Goal: Task Accomplishment & Management: Use online tool/utility

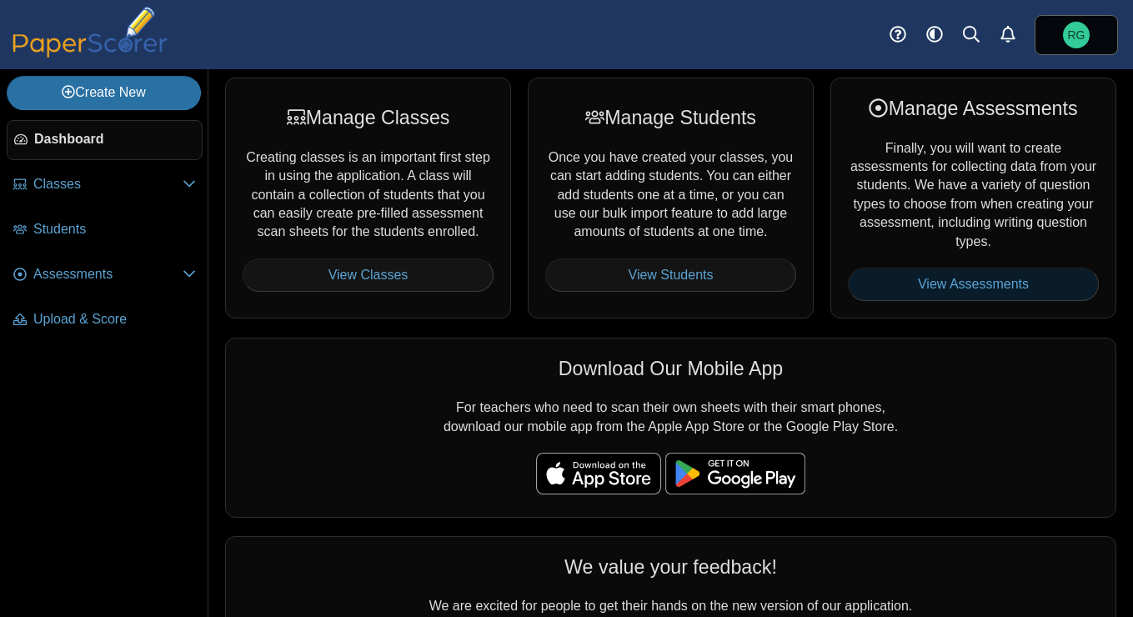
click at [956, 283] on link "View Assessments" at bounding box center [973, 284] width 251 height 33
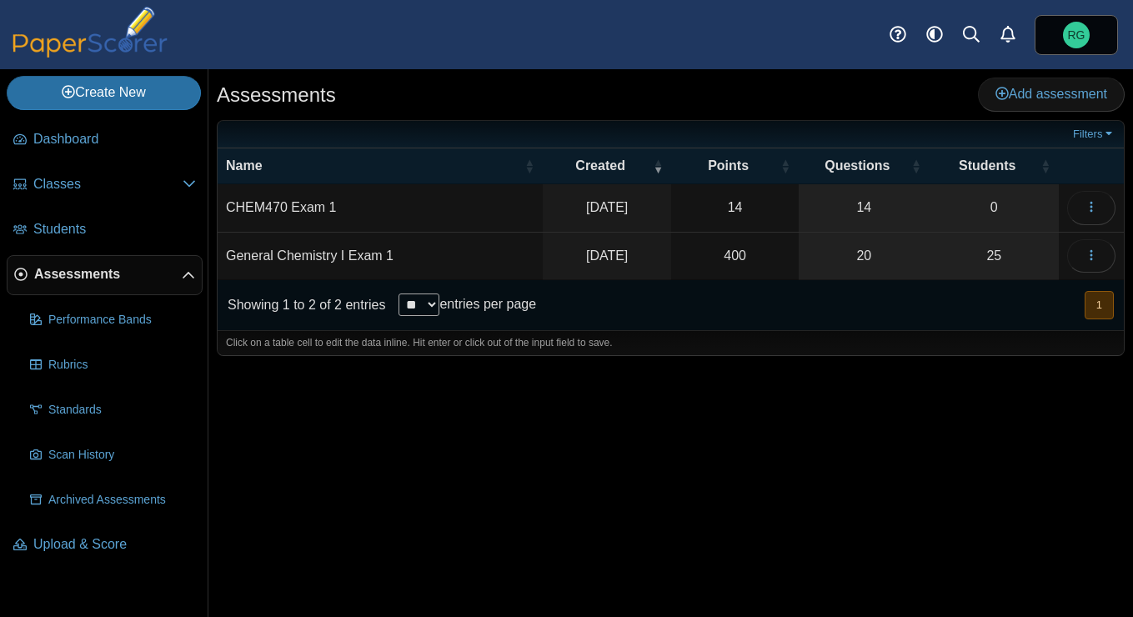
click at [302, 212] on td "CHEM470 Exam 1" at bounding box center [380, 208] width 325 height 48
click at [1094, 211] on icon "button" at bounding box center [1091, 206] width 13 height 13
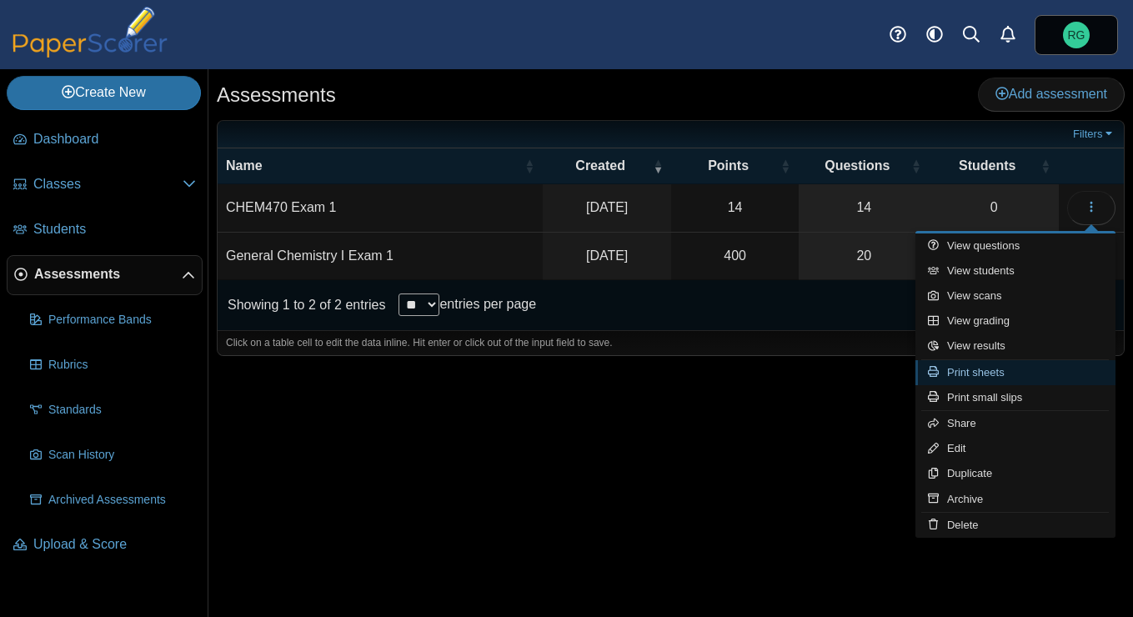
click at [995, 375] on link "Print sheets" at bounding box center [1016, 372] width 200 height 25
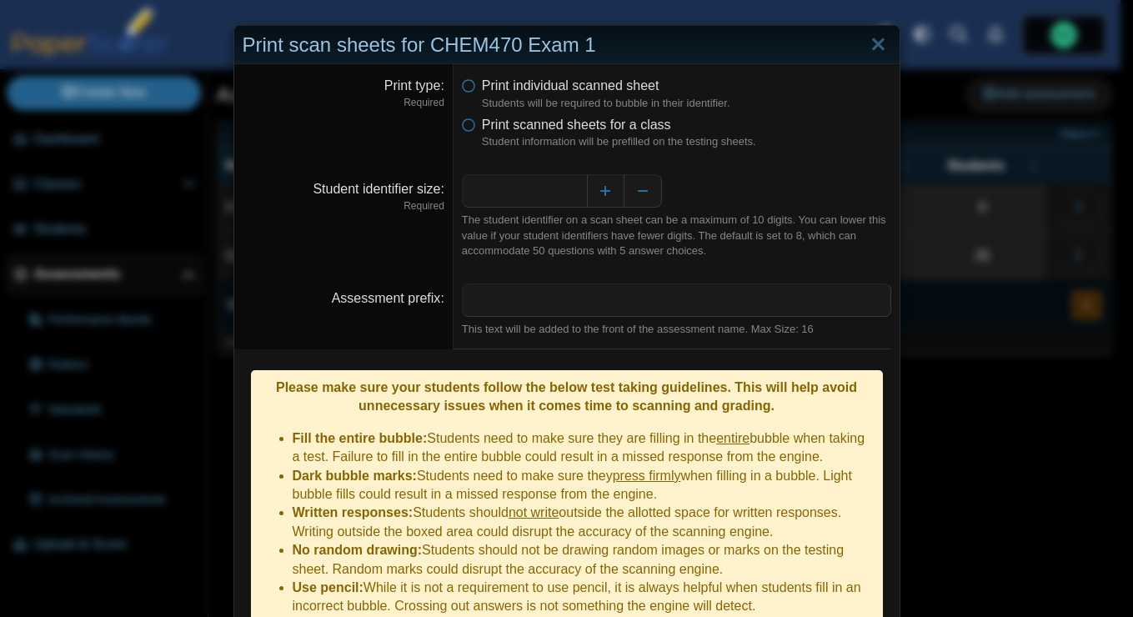
scroll to position [127, 0]
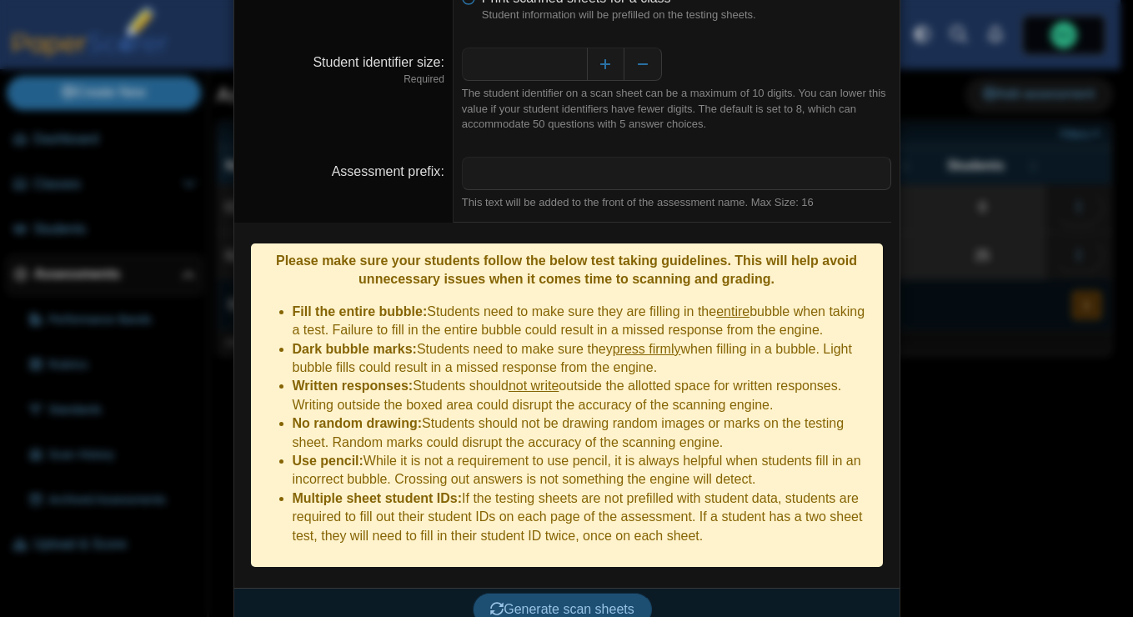
click at [574, 602] on span "Generate scan sheets" at bounding box center [562, 609] width 144 height 14
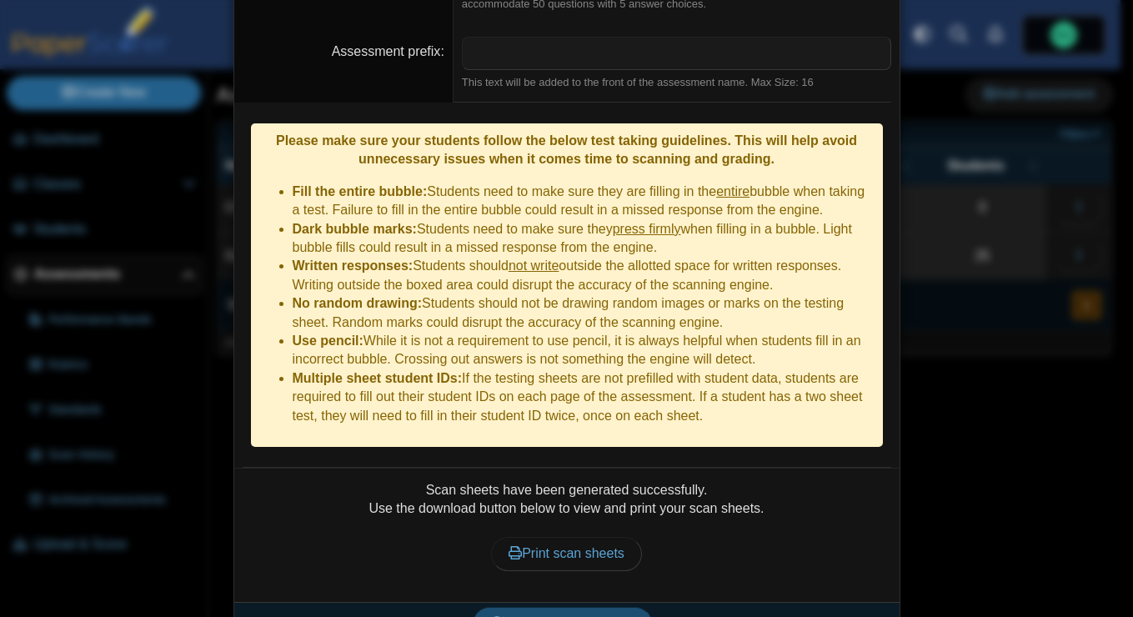
scroll to position [261, 0]
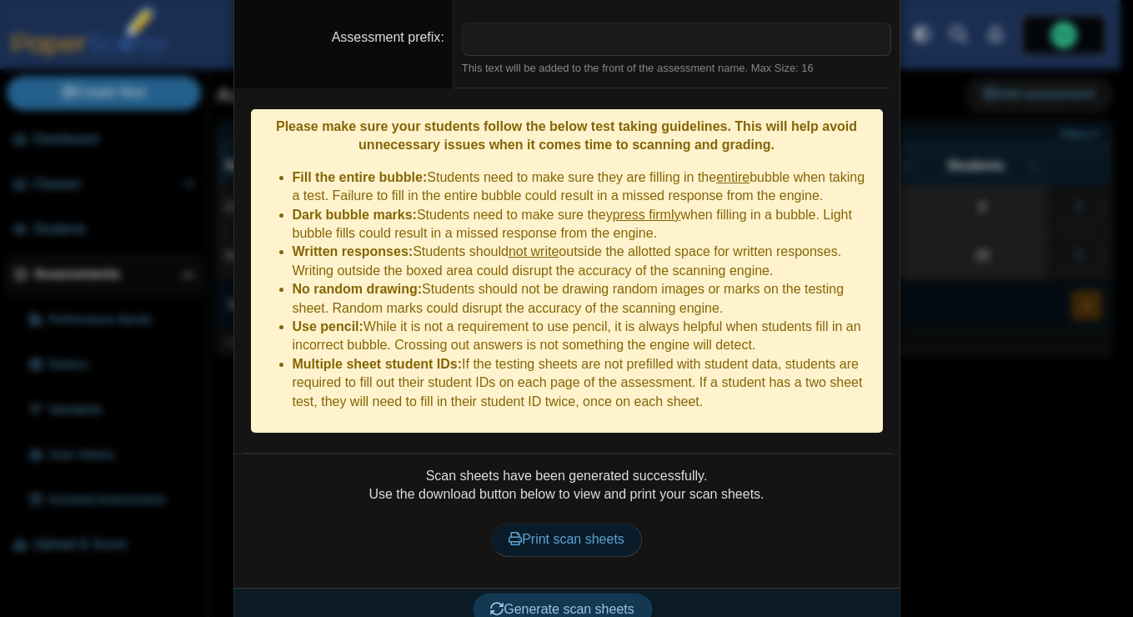
click at [607, 523] on link "Print scan sheets" at bounding box center [566, 539] width 151 height 33
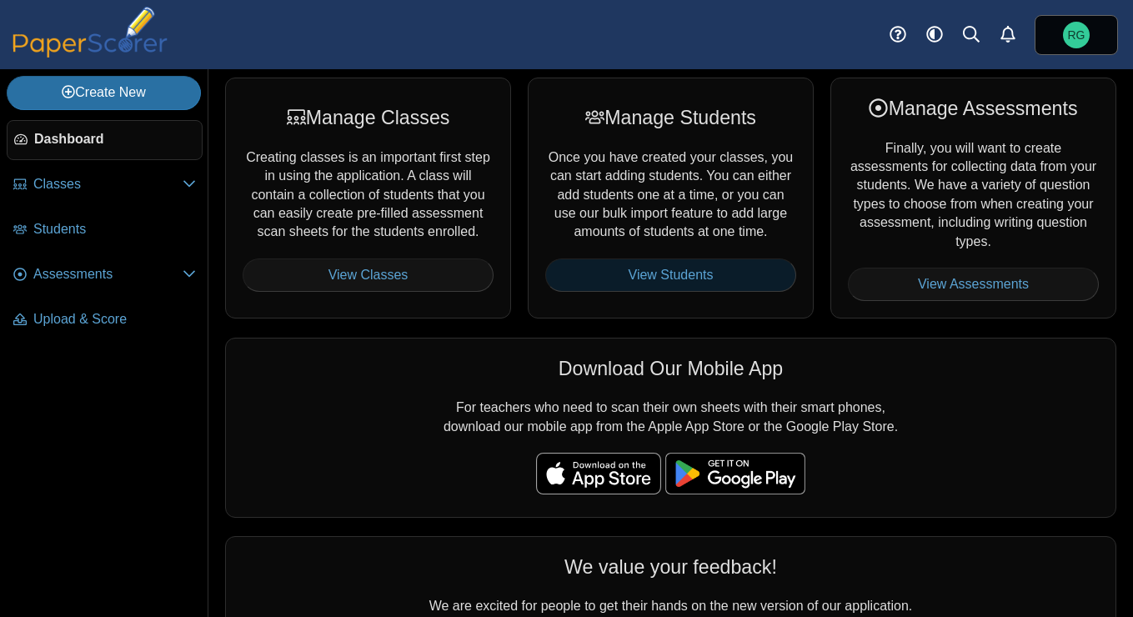
click at [697, 278] on link "View Students" at bounding box center [670, 274] width 251 height 33
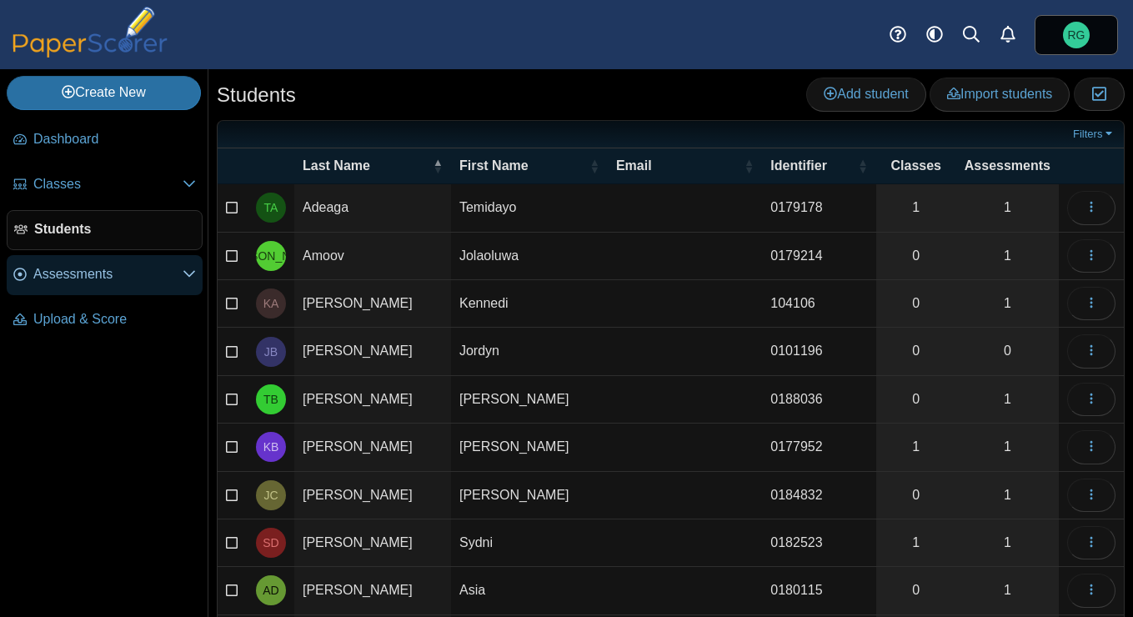
click at [98, 272] on span "Assessments" at bounding box center [107, 274] width 149 height 18
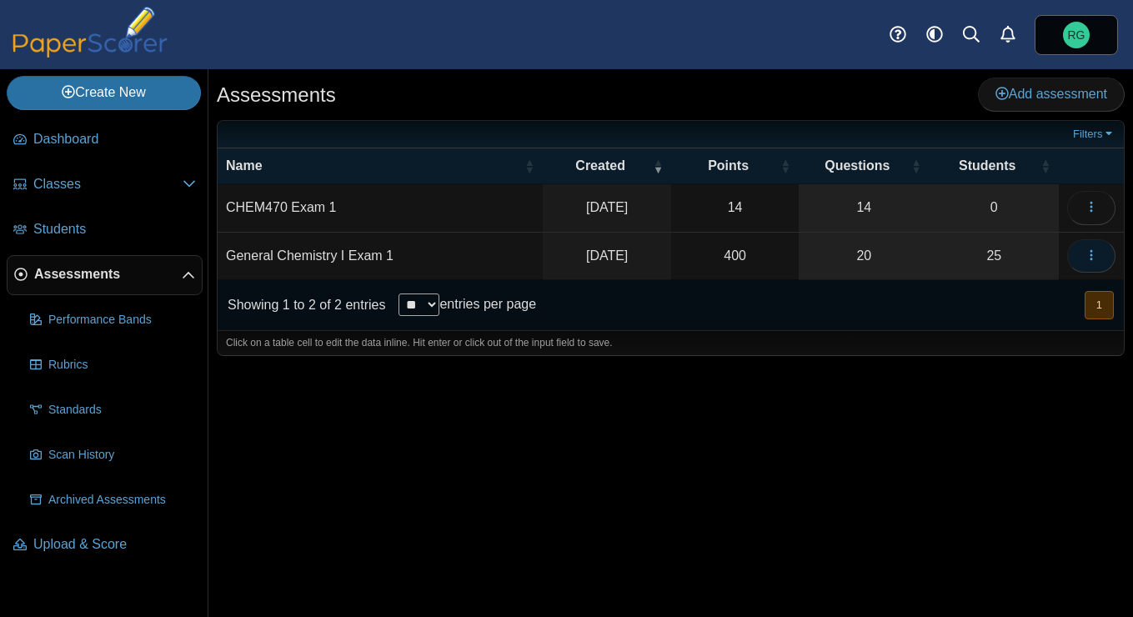
click at [1093, 255] on icon "button" at bounding box center [1091, 254] width 13 height 13
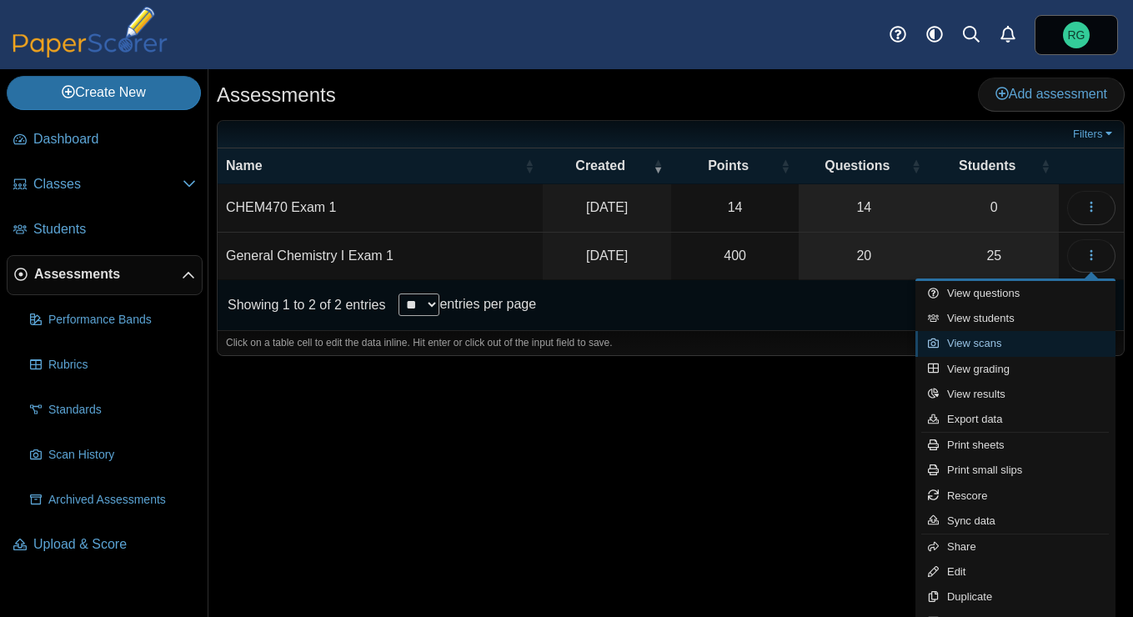
click at [997, 343] on link "View scans" at bounding box center [1016, 343] width 200 height 25
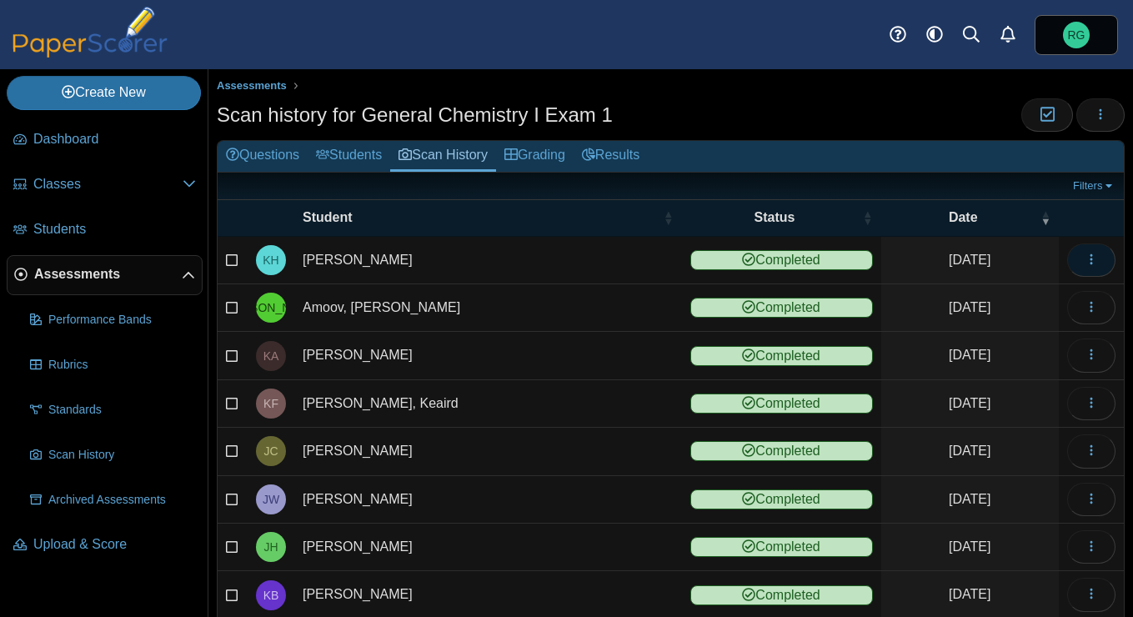
click at [1085, 257] on icon "button" at bounding box center [1091, 259] width 13 height 13
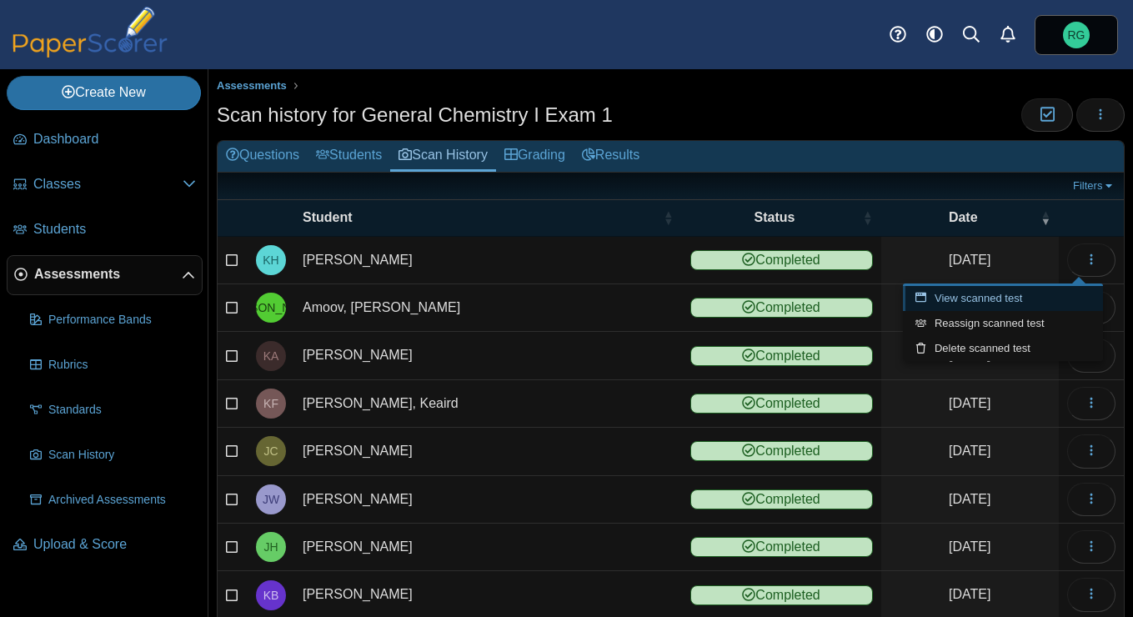
click at [1011, 293] on link "View scanned test" at bounding box center [1003, 298] width 200 height 25
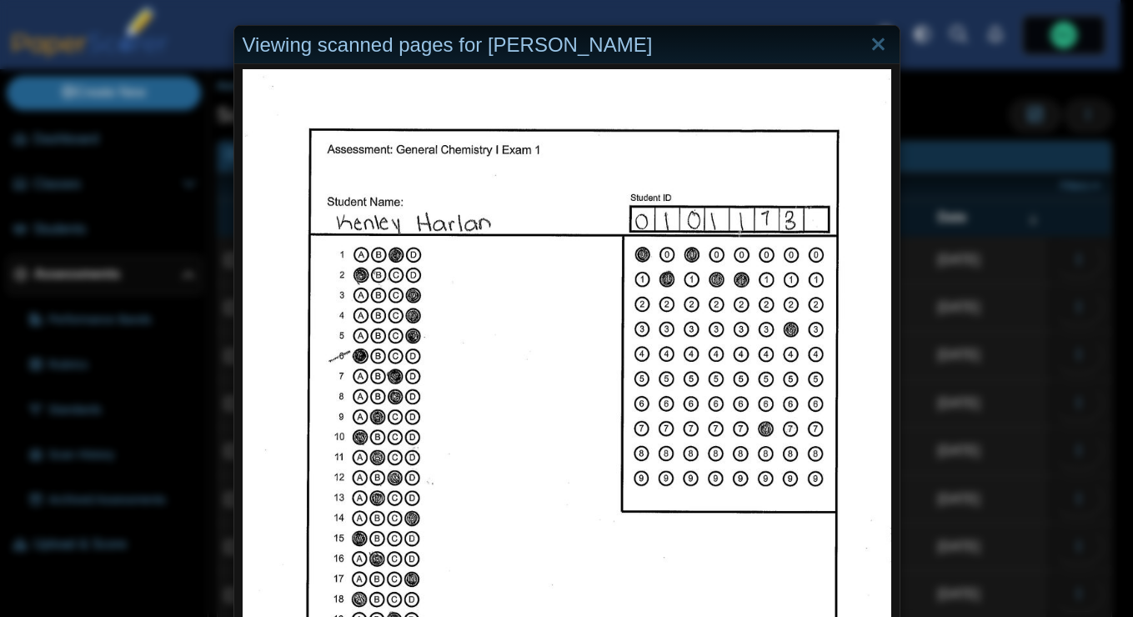
click at [947, 103] on div "Viewing scanned pages for Kenley Harlan" at bounding box center [566, 308] width 1133 height 617
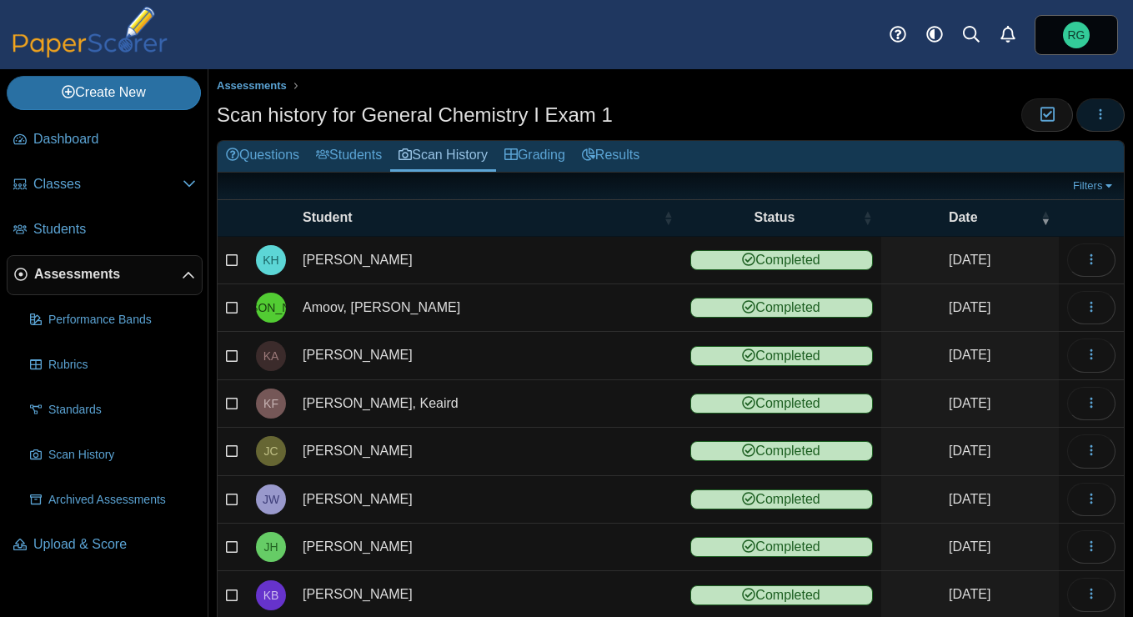
click at [1100, 109] on use "button" at bounding box center [1101, 113] width 3 height 11
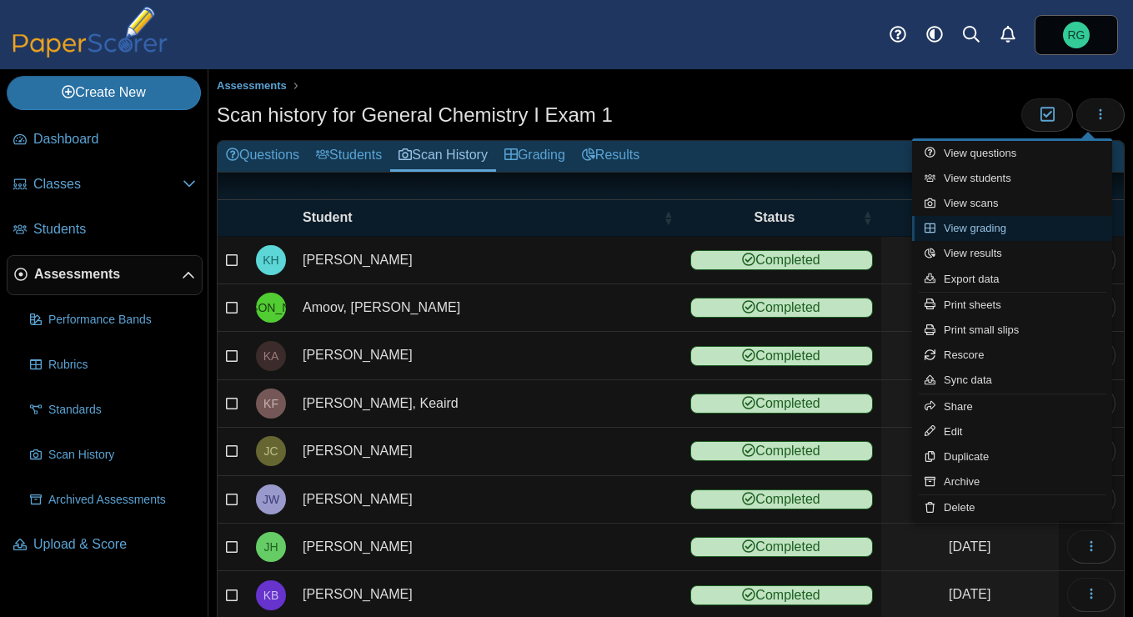
click at [1002, 225] on link "View grading" at bounding box center [1012, 228] width 200 height 25
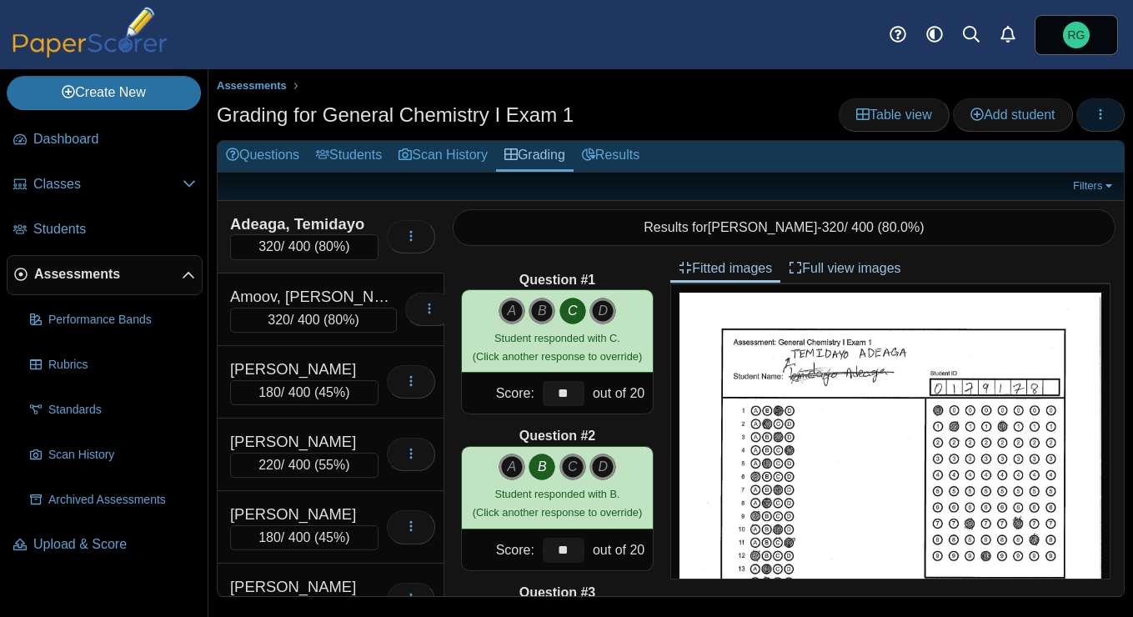
click at [1103, 109] on icon "button" at bounding box center [1100, 114] width 13 height 13
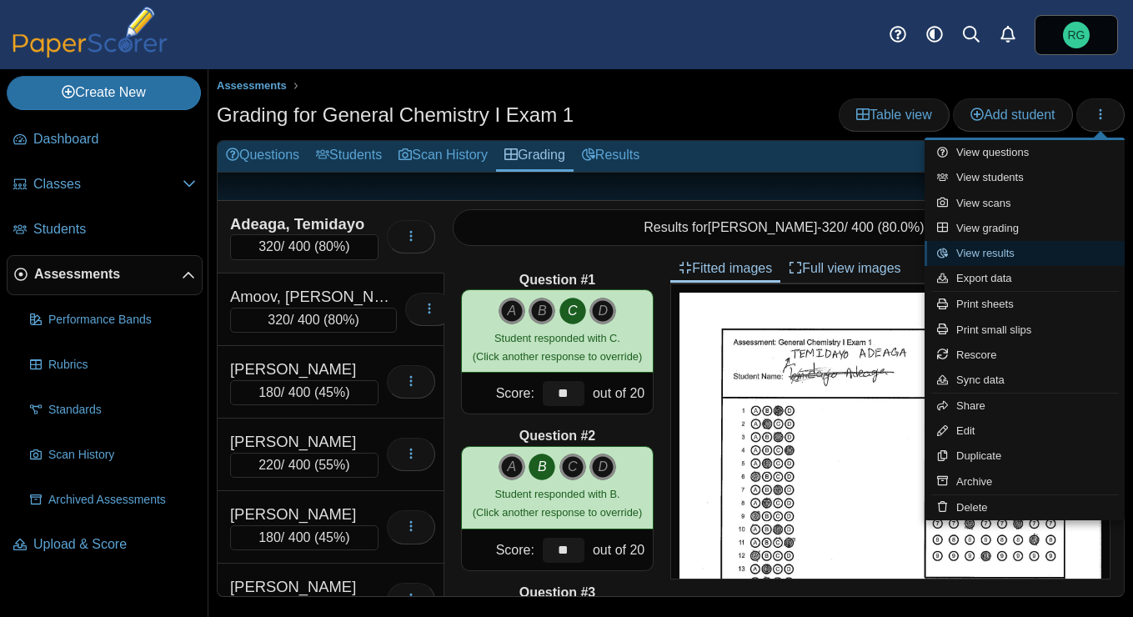
click at [1006, 252] on link "View results" at bounding box center [1025, 253] width 200 height 25
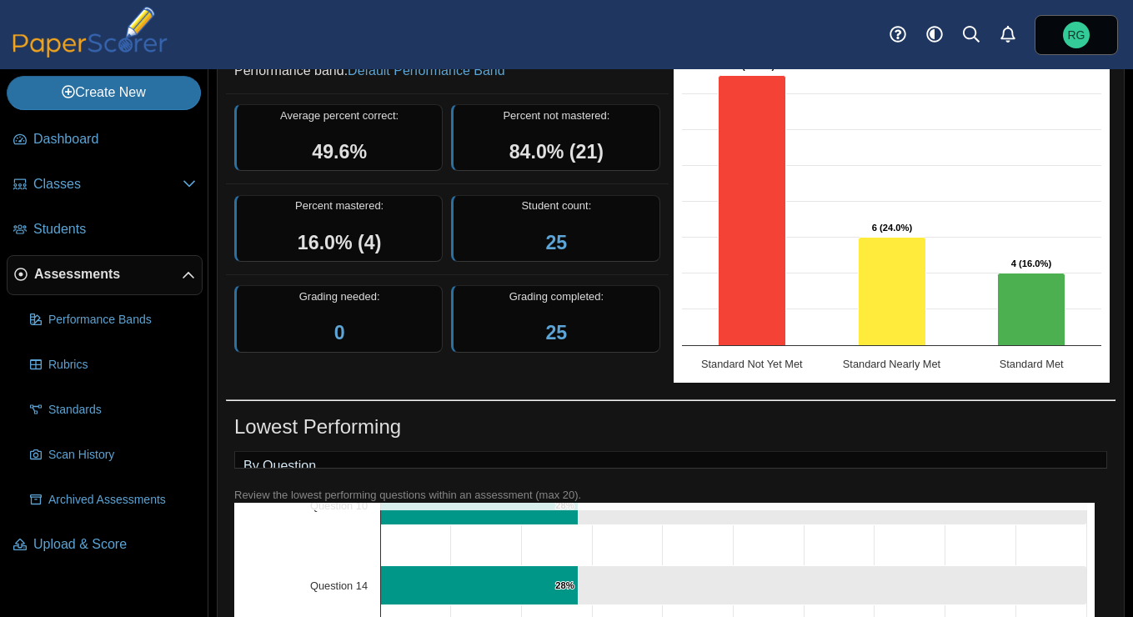
scroll to position [153, 0]
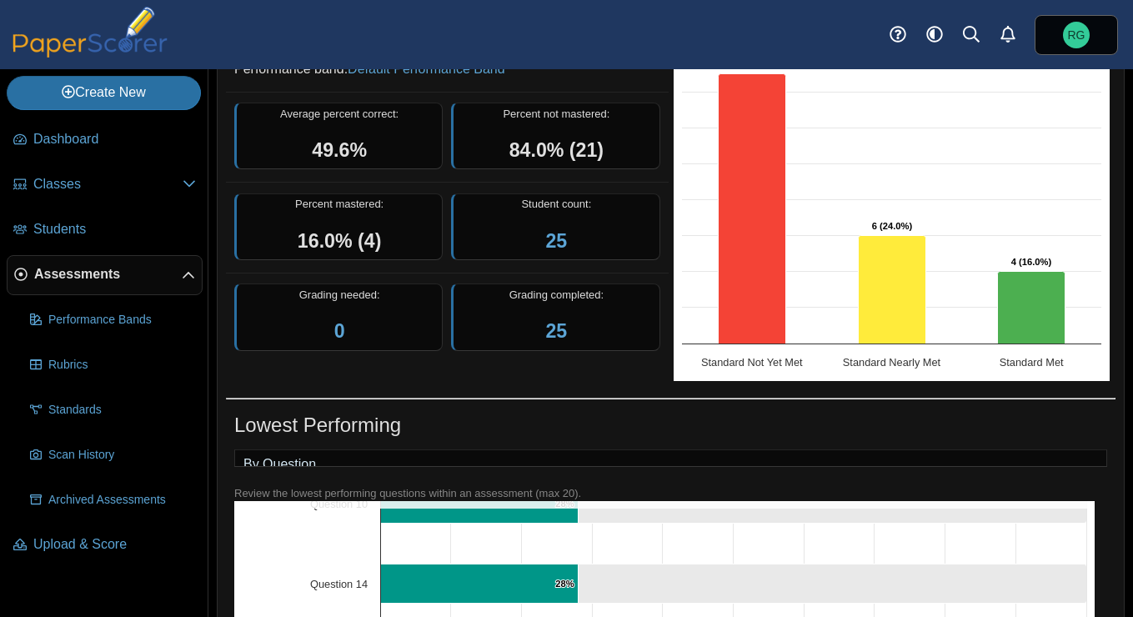
click at [610, 462] on div "By Question" at bounding box center [670, 458] width 873 height 18
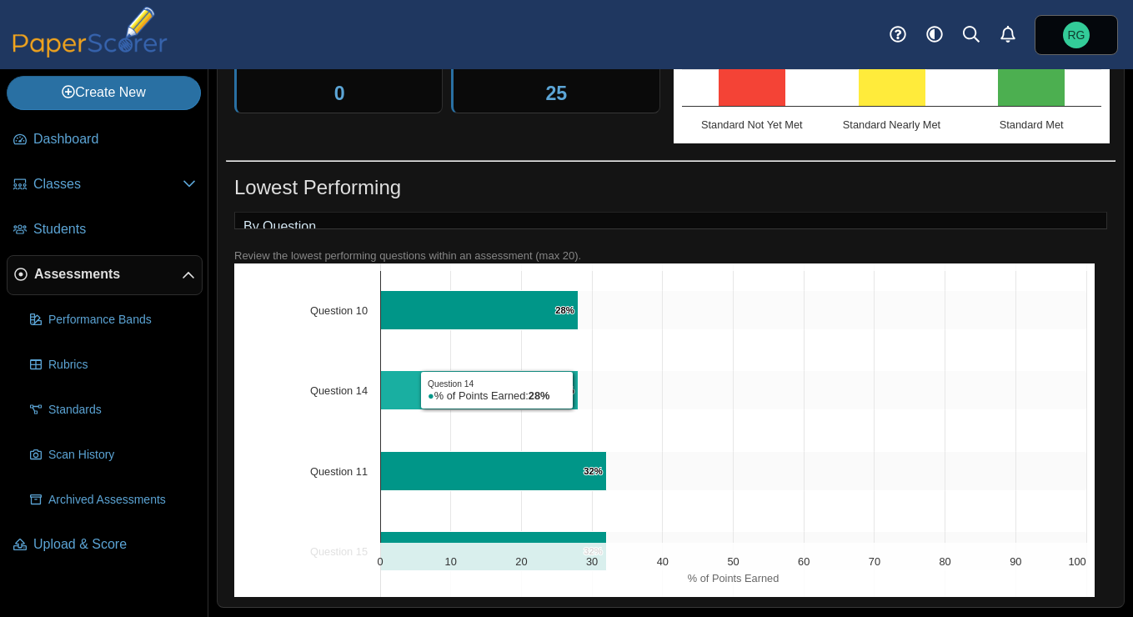
scroll to position [161, 0]
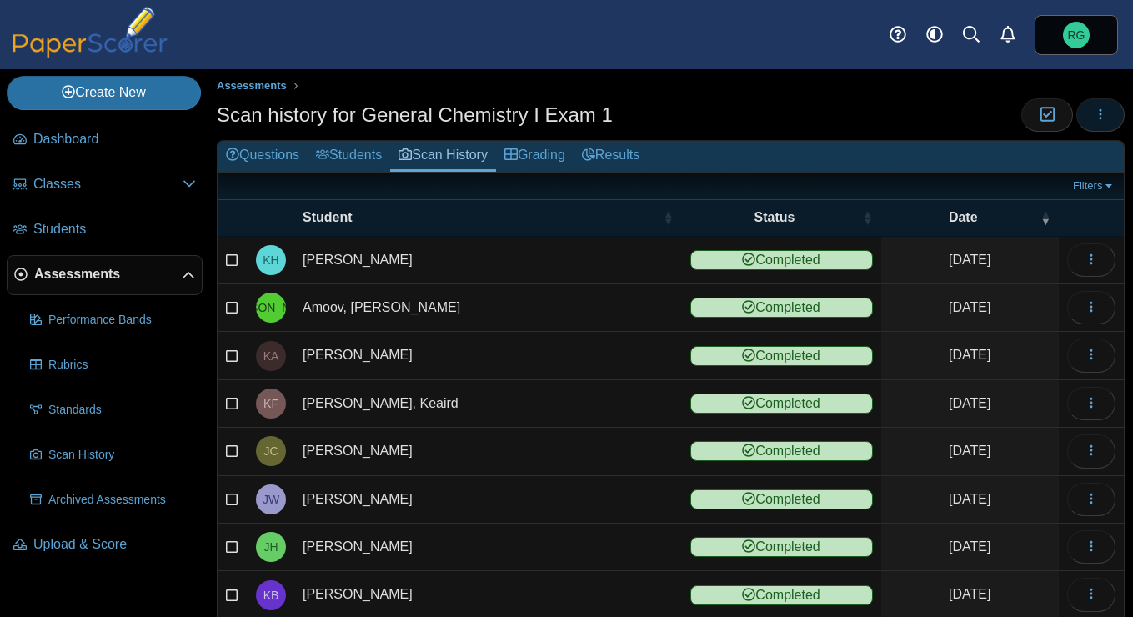
click at [1094, 108] on span "button" at bounding box center [1100, 115] width 13 height 14
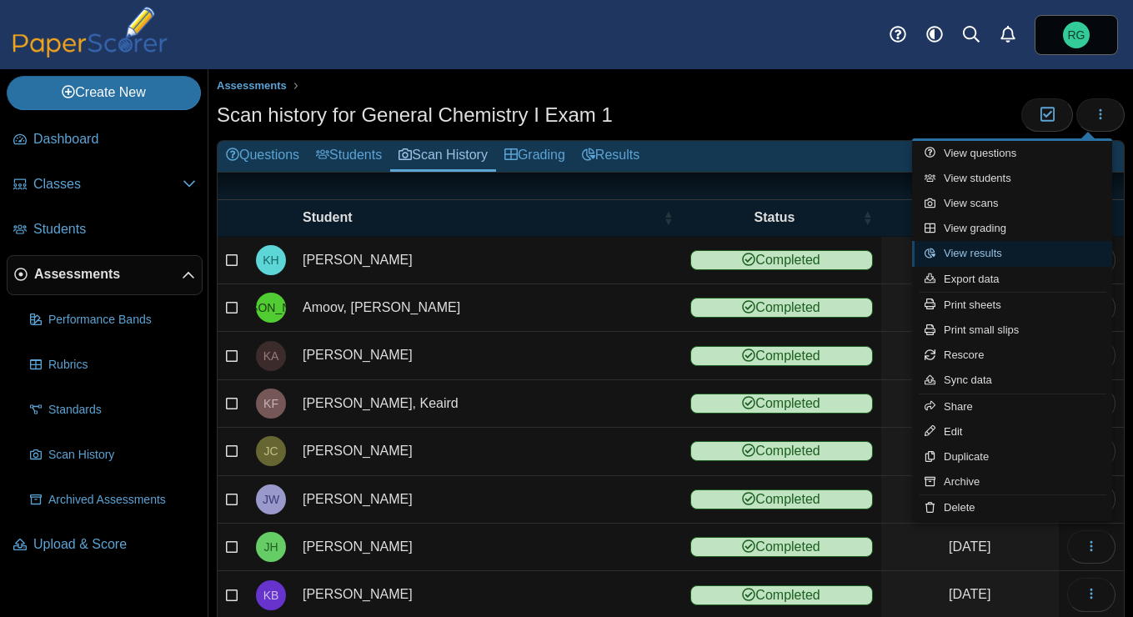
click at [1008, 252] on link "View results" at bounding box center [1012, 253] width 200 height 25
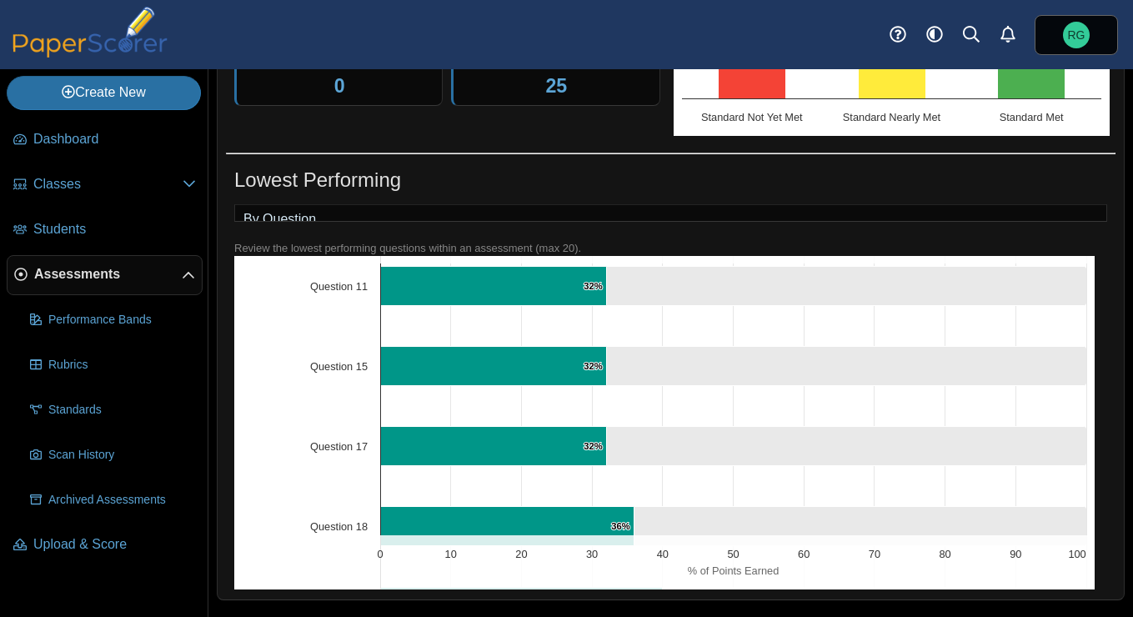
scroll to position [343, 0]
